Goal: Information Seeking & Learning: Learn about a topic

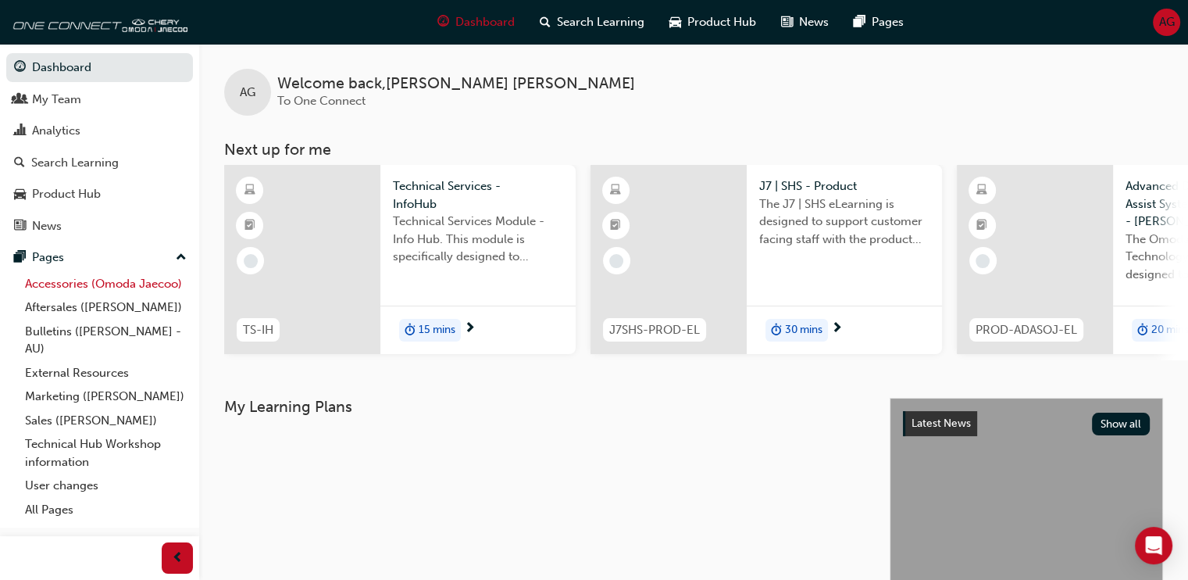
click at [134, 285] on link "Accessories (Omoda Jaecoo)" at bounding box center [106, 284] width 174 height 24
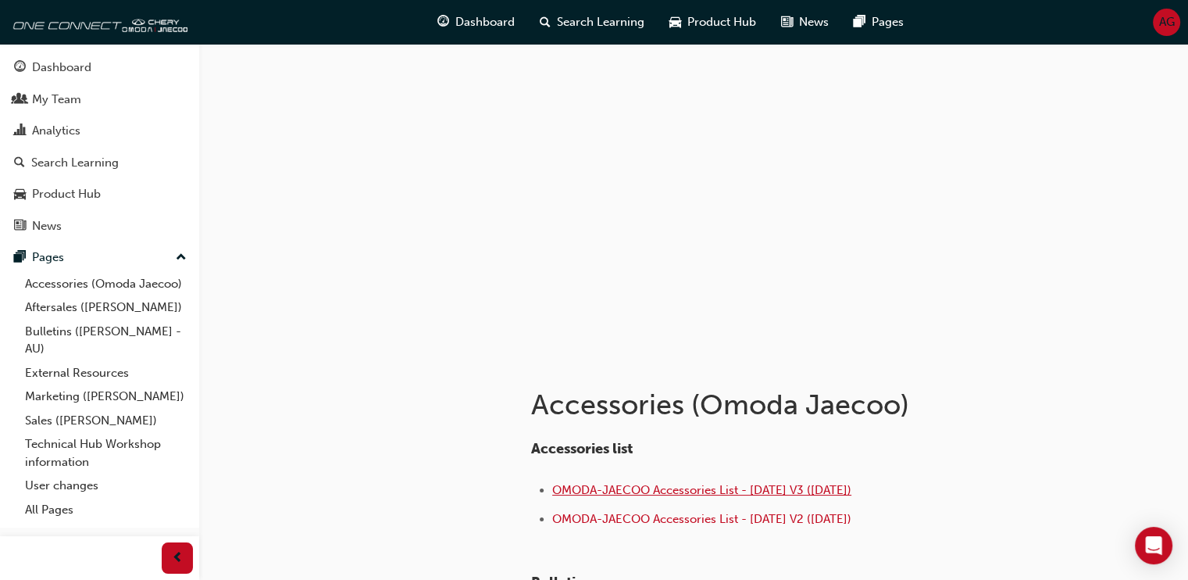
click at [681, 493] on span "OMODA-JAECOO Accessories List - [DATE] V3 ([DATE])" at bounding box center [701, 490] width 299 height 14
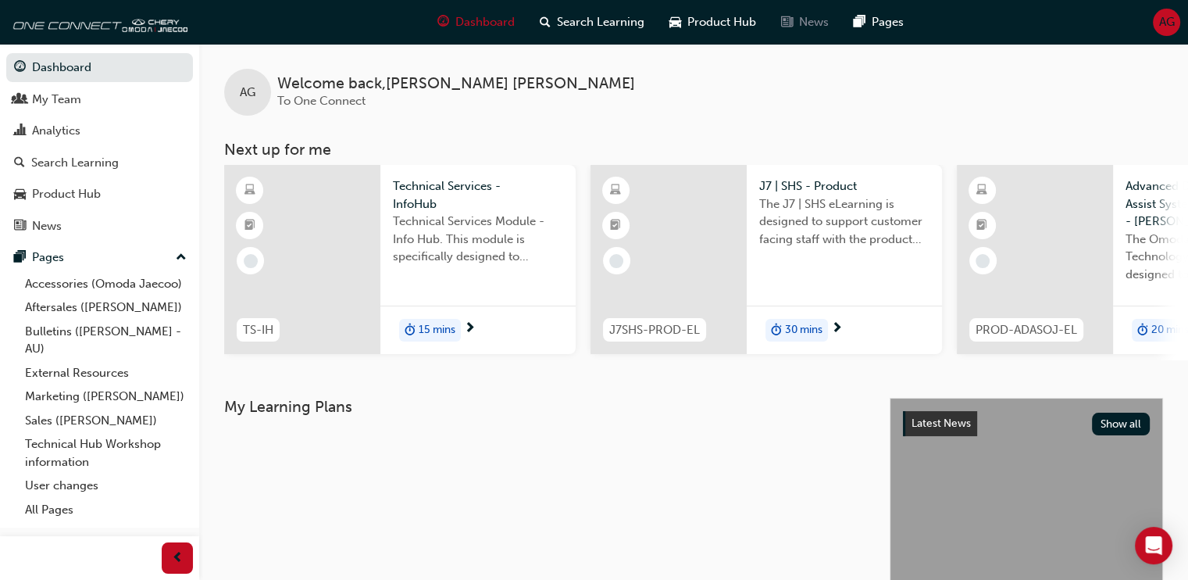
click at [800, 18] on span "News" at bounding box center [814, 22] width 30 height 18
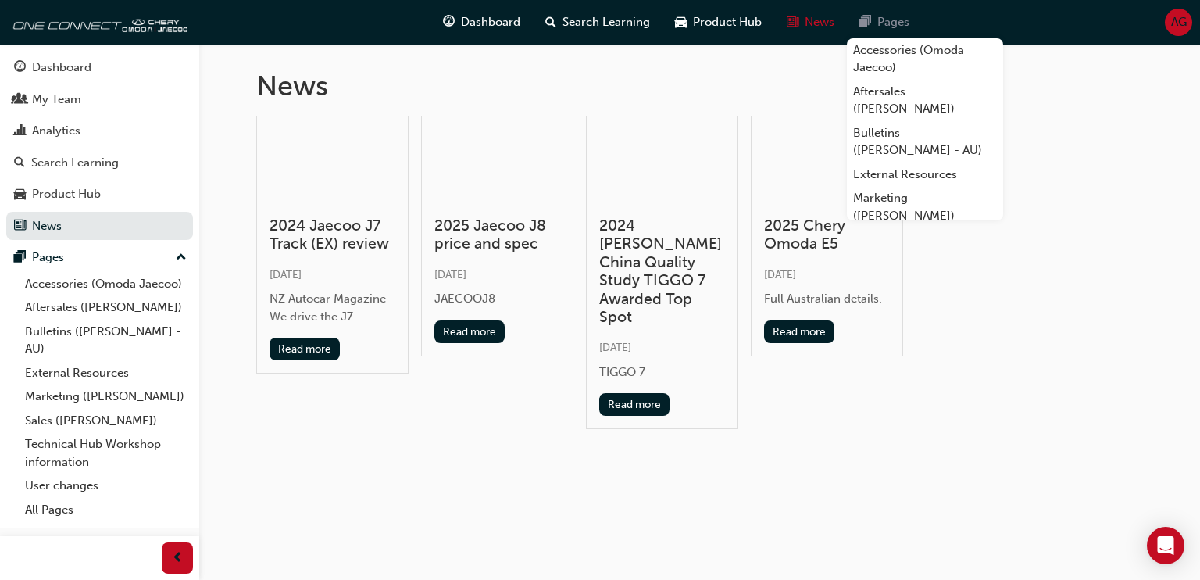
click at [900, 24] on span "Pages" at bounding box center [894, 22] width 32 height 18
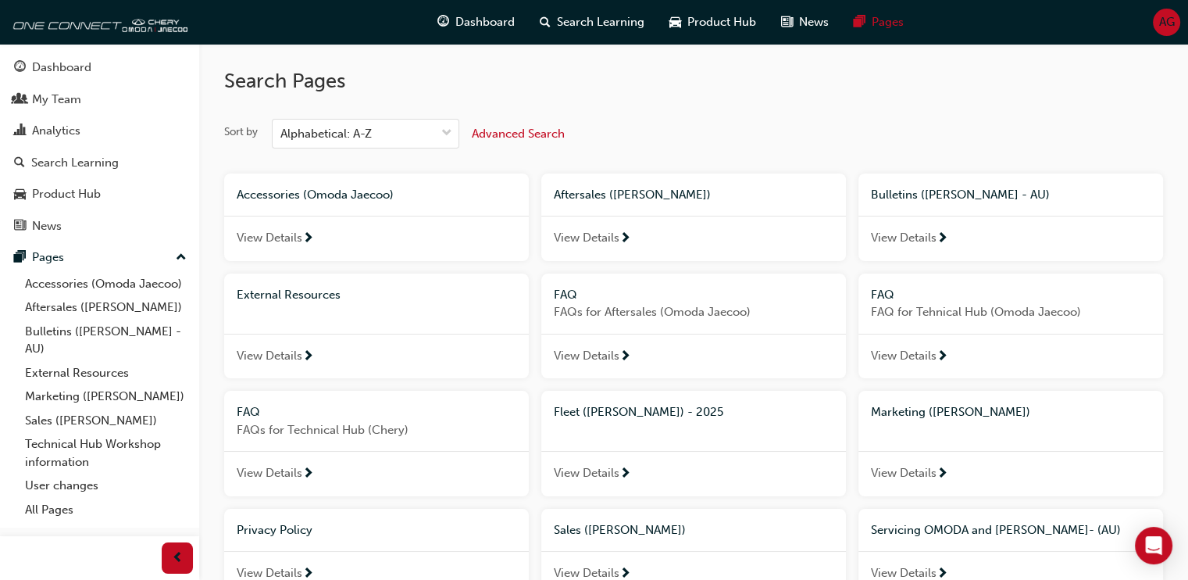
click at [253, 241] on span "View Details" at bounding box center [270, 238] width 66 height 18
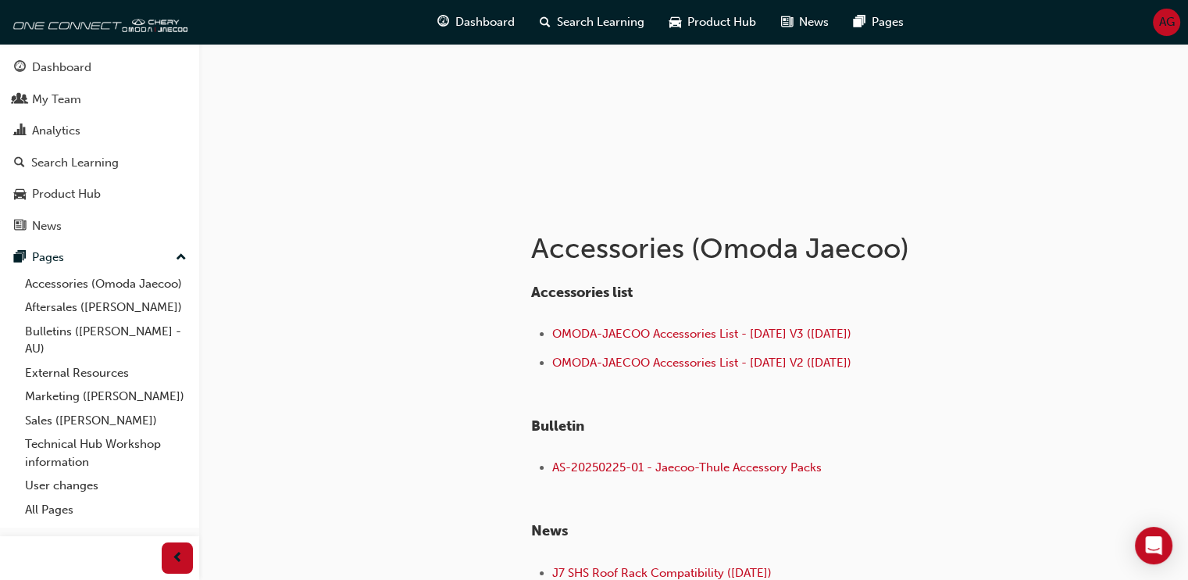
scroll to position [313, 0]
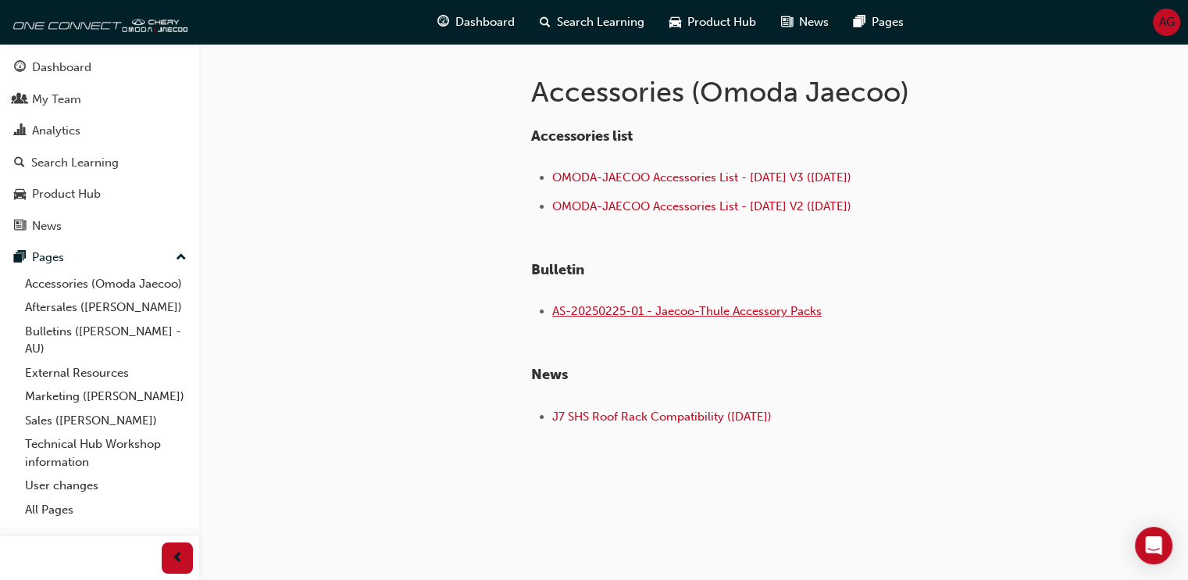
click at [741, 304] on span "AS-20250225-01 - Jaecoo-Thule Accessory Packs" at bounding box center [687, 311] width 270 height 14
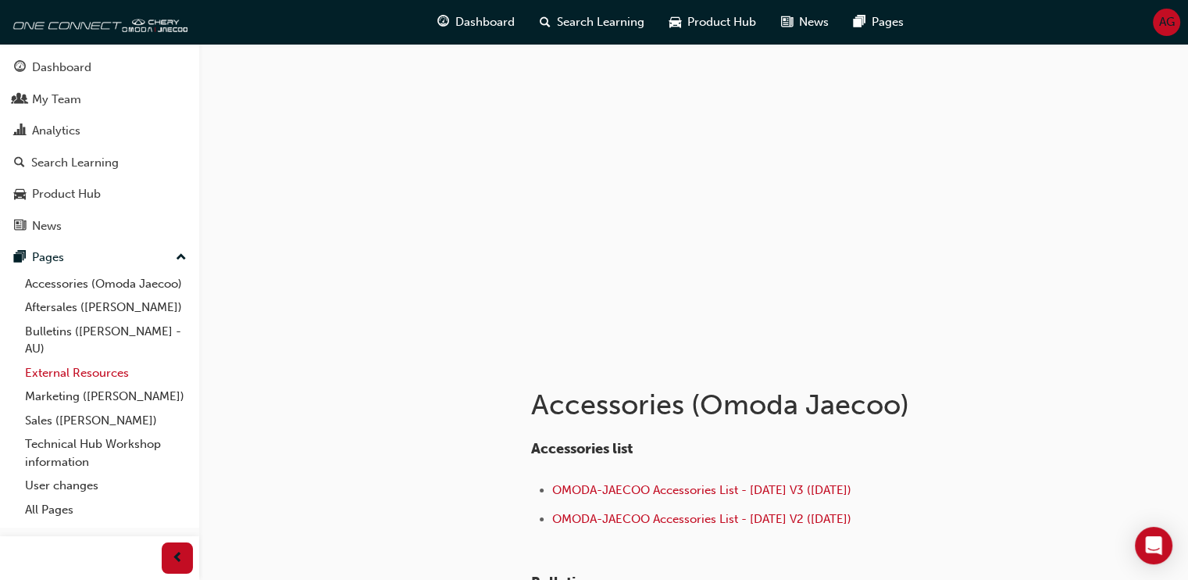
click at [72, 368] on link "External Resources" at bounding box center [106, 373] width 174 height 24
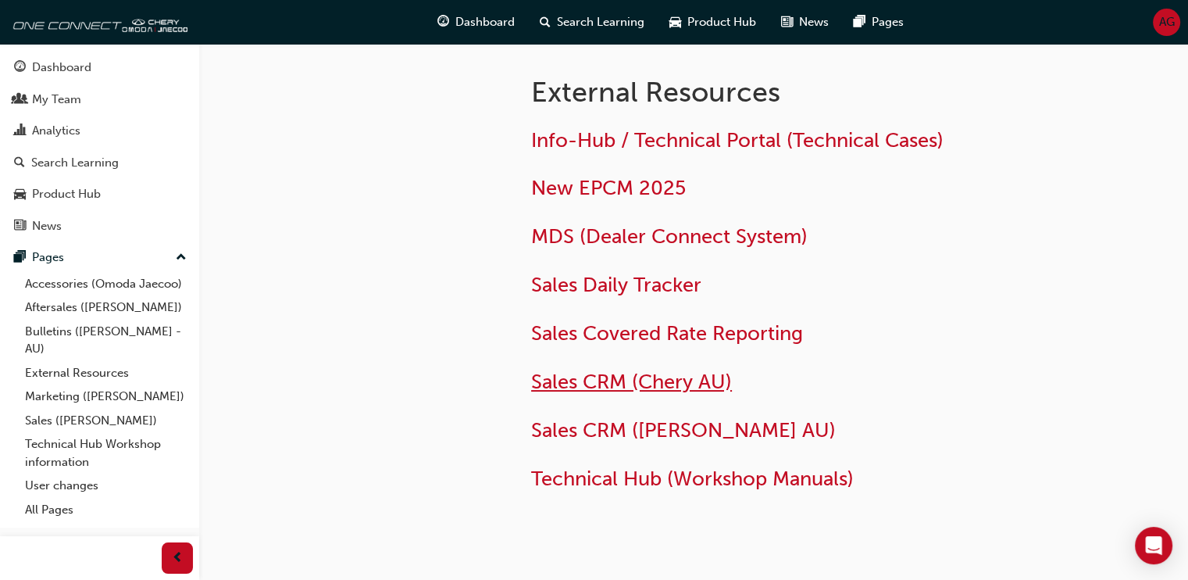
click at [674, 381] on span "Sales CRM (Chery AU)" at bounding box center [631, 382] width 201 height 24
click at [32, 133] on div "Analytics" at bounding box center [56, 131] width 48 height 18
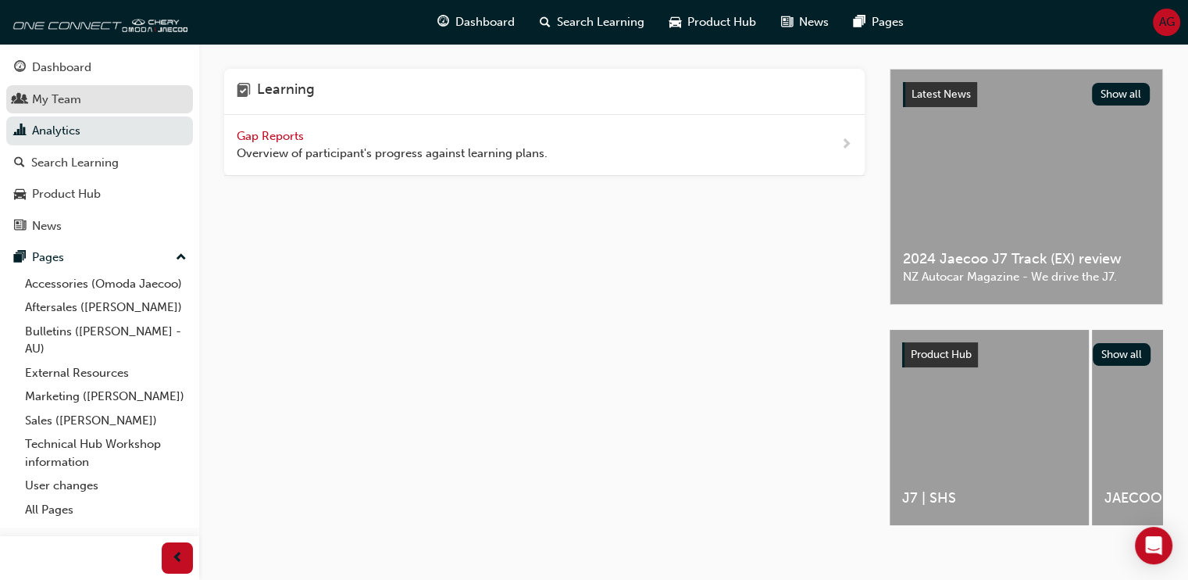
click at [44, 101] on div "My Team" at bounding box center [56, 100] width 49 height 18
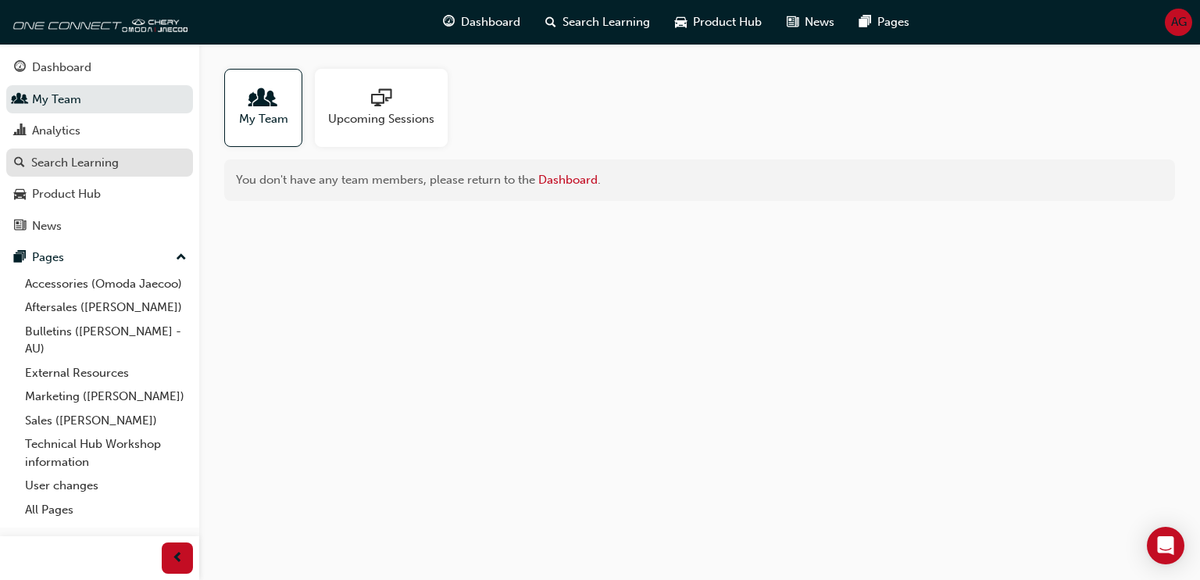
click at [50, 163] on div "Search Learning" at bounding box center [75, 163] width 88 height 18
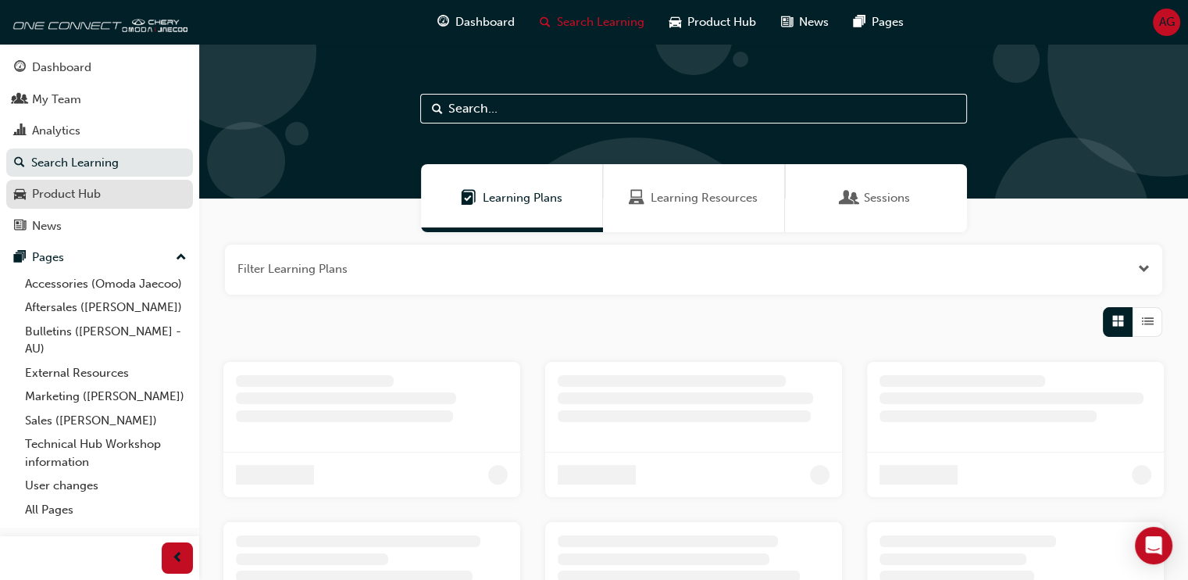
click at [63, 195] on div "Product Hub" at bounding box center [66, 194] width 69 height 18
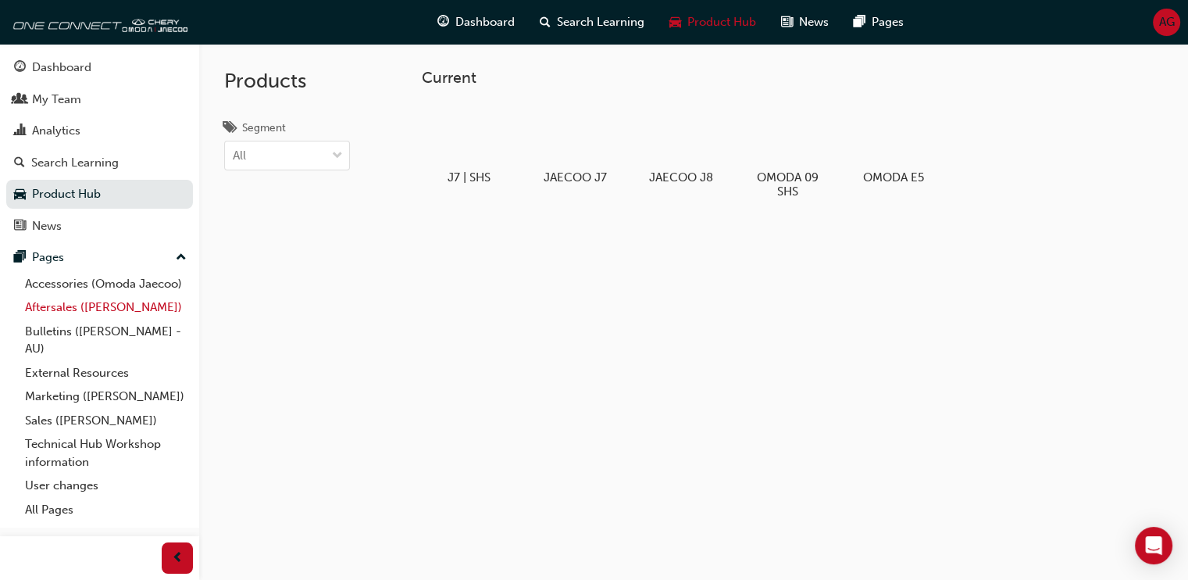
click at [81, 306] on link "Aftersales ([PERSON_NAME])" at bounding box center [106, 307] width 174 height 24
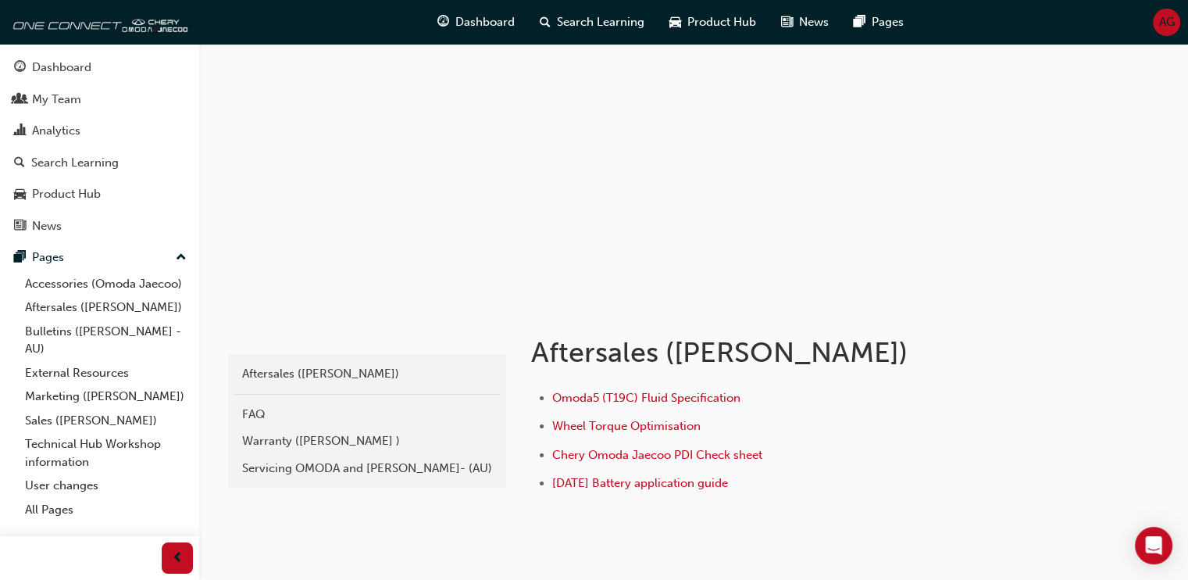
scroll to position [119, 0]
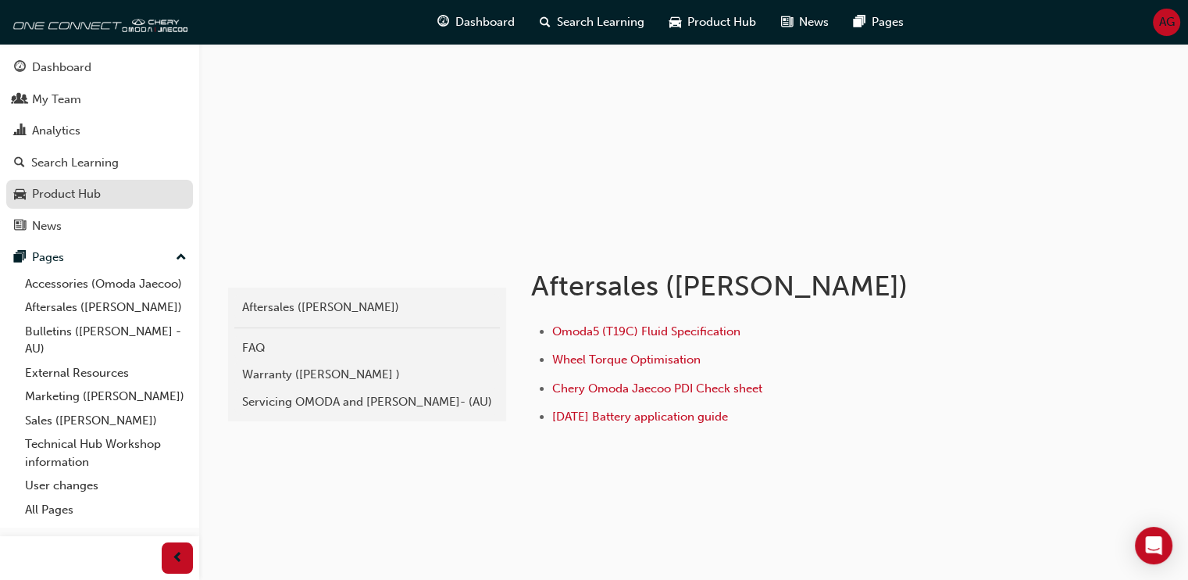
click at [73, 206] on link "Product Hub" at bounding box center [99, 194] width 187 height 29
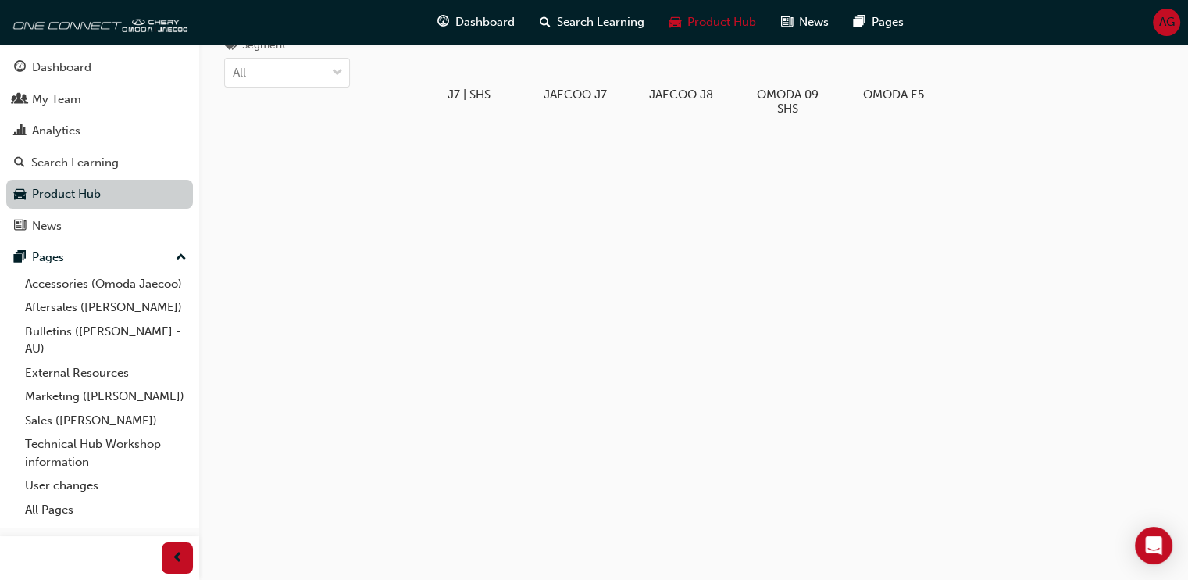
scroll to position [83, 0]
click at [88, 161] on div "Search Learning" at bounding box center [75, 163] width 88 height 18
